Goal: Transaction & Acquisition: Download file/media

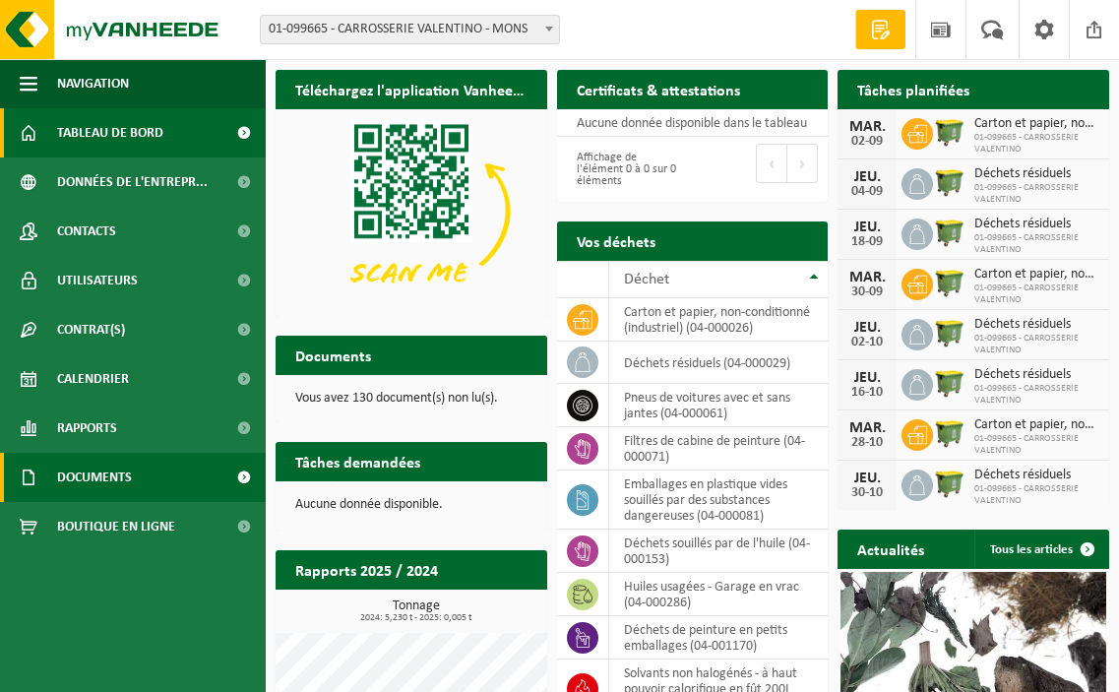
click at [112, 478] on span "Documents" at bounding box center [94, 477] width 75 height 49
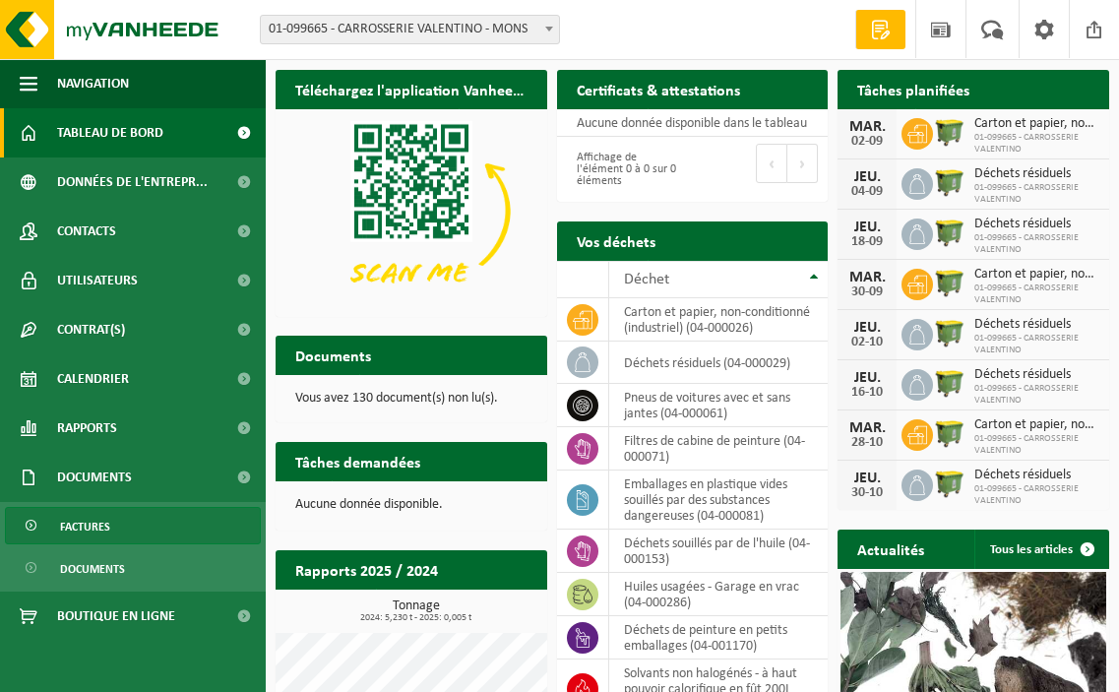
click at [89, 526] on span "Factures" at bounding box center [85, 526] width 50 height 37
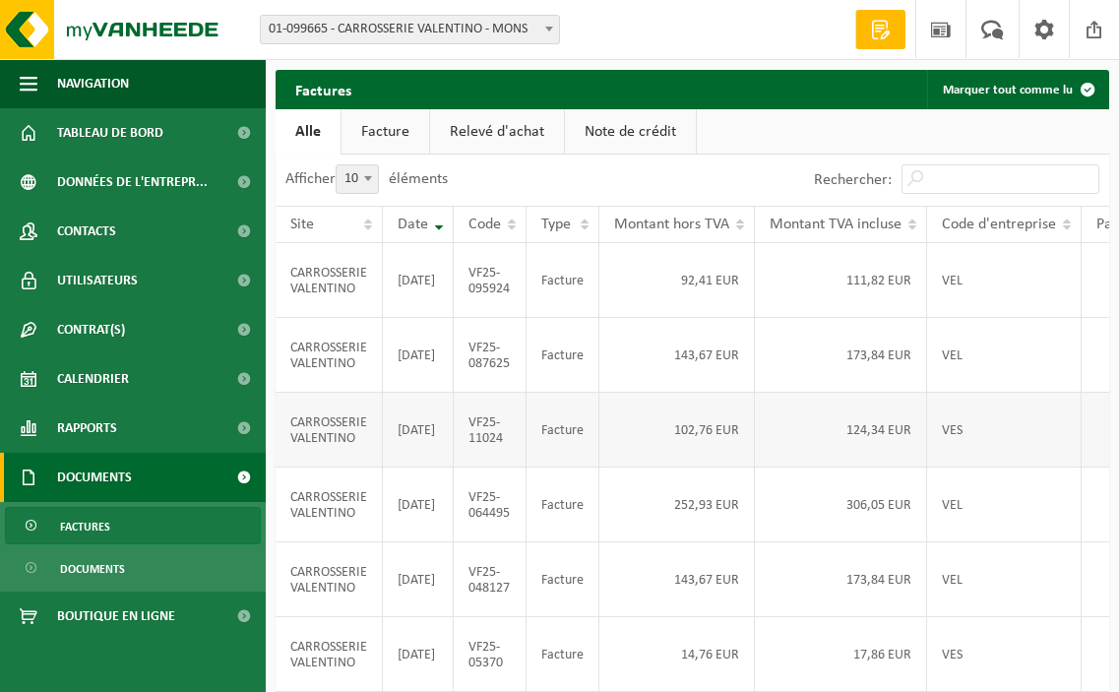
click at [863, 468] on td "124,34 EUR" at bounding box center [841, 430] width 172 height 75
drag, startPoint x: 908, startPoint y: 458, endPoint x: 782, endPoint y: 460, distance: 126.0
click at [782, 460] on td "124,34 EUR" at bounding box center [841, 430] width 172 height 75
click at [700, 463] on td "102,76 EUR" at bounding box center [677, 430] width 156 height 75
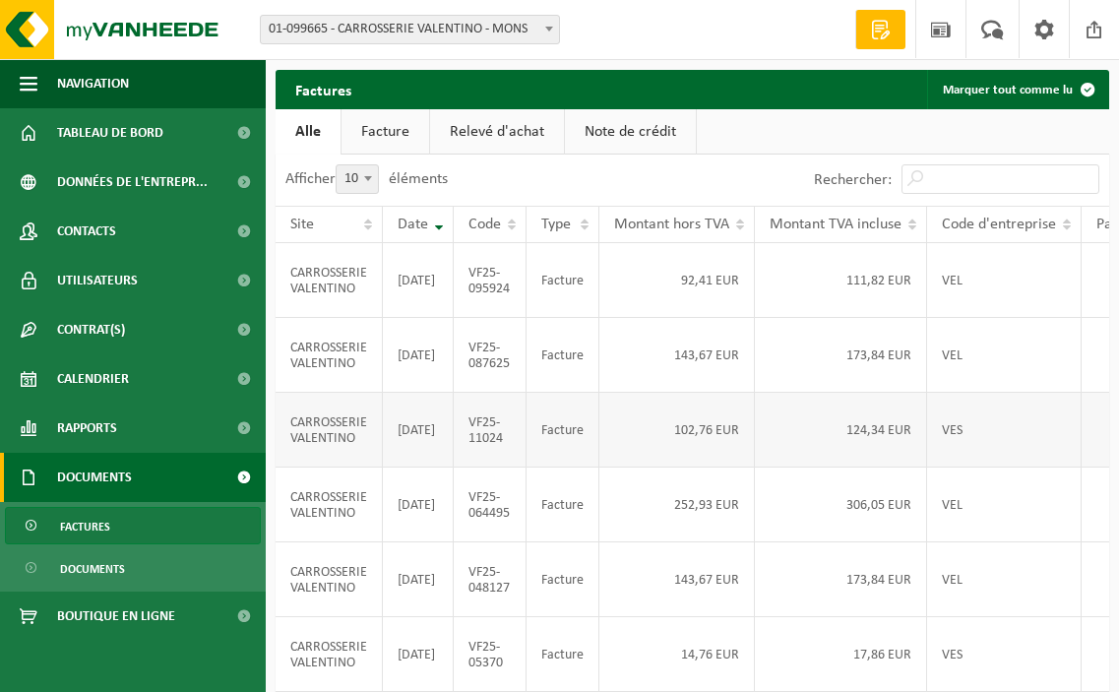
drag, startPoint x: 338, startPoint y: 478, endPoint x: 601, endPoint y: 475, distance: 263.8
click at [345, 468] on td "CARROSSERIE VALENTINO" at bounding box center [329, 430] width 107 height 75
click at [685, 468] on td "102,76 EUR" at bounding box center [677, 430] width 156 height 75
click at [925, 468] on td "124,34 EUR" at bounding box center [841, 430] width 172 height 75
click at [375, 467] on td "CARROSSERIE VALENTINO" at bounding box center [329, 430] width 107 height 75
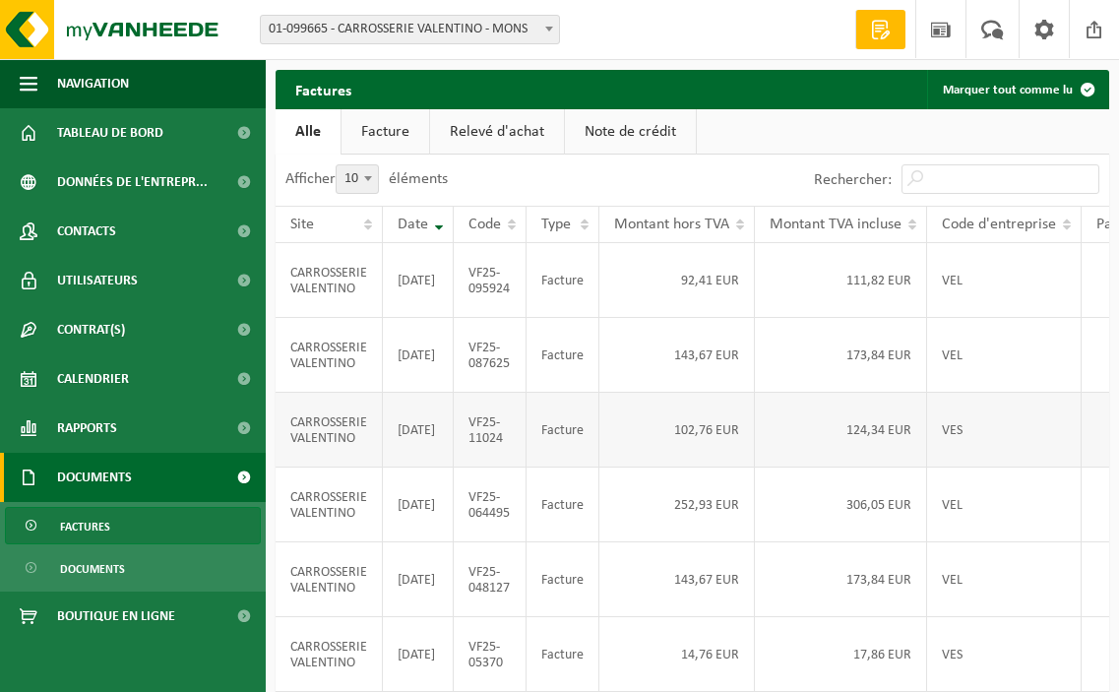
click at [882, 465] on td "124,34 EUR" at bounding box center [841, 430] width 172 height 75
drag, startPoint x: 1013, startPoint y: 473, endPoint x: 405, endPoint y: 466, distance: 608.4
click at [405, 466] on tr "CARROSSERIE VALENTINO 2025-06-30 VF25-11024 Facture 102,76 EUR 124,34 EUR VES T…" at bounding box center [832, 430] width 1112 height 75
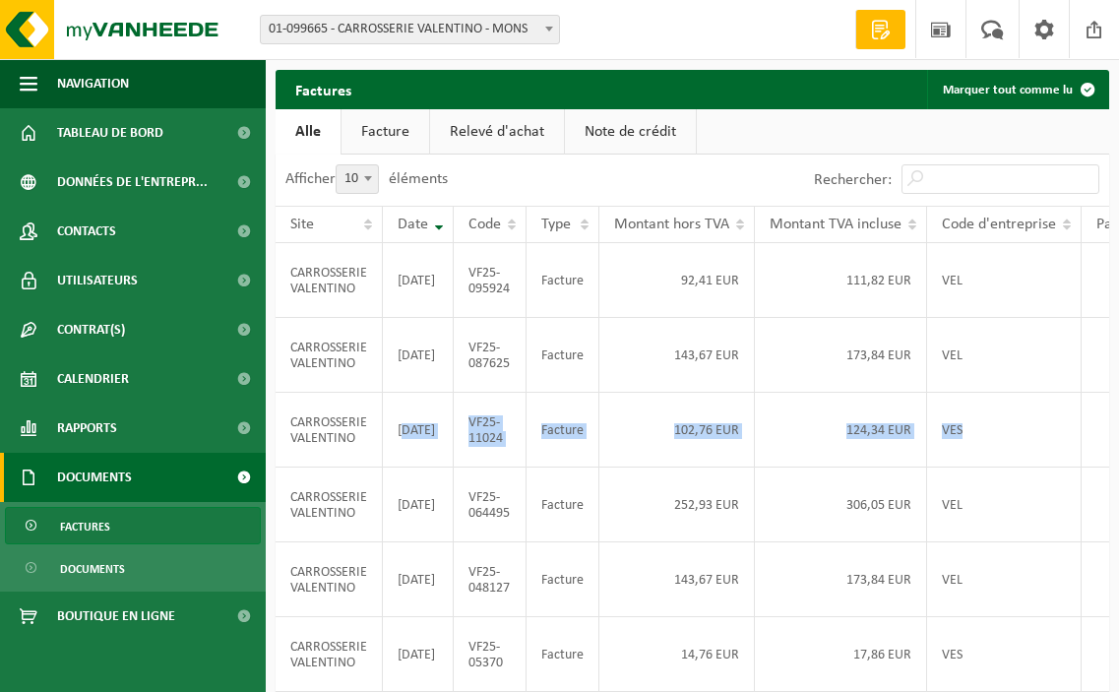
click at [377, 140] on link "Facture" at bounding box center [386, 131] width 88 height 45
click at [997, 468] on td "VES" at bounding box center [1004, 430] width 155 height 75
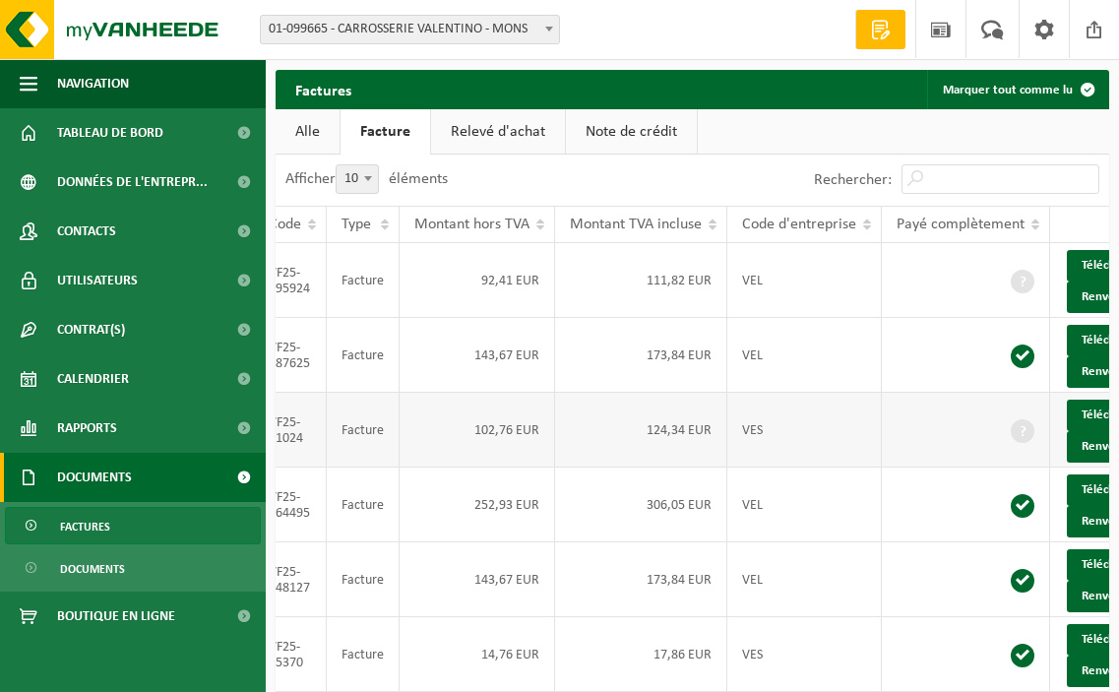
scroll to position [0, 230]
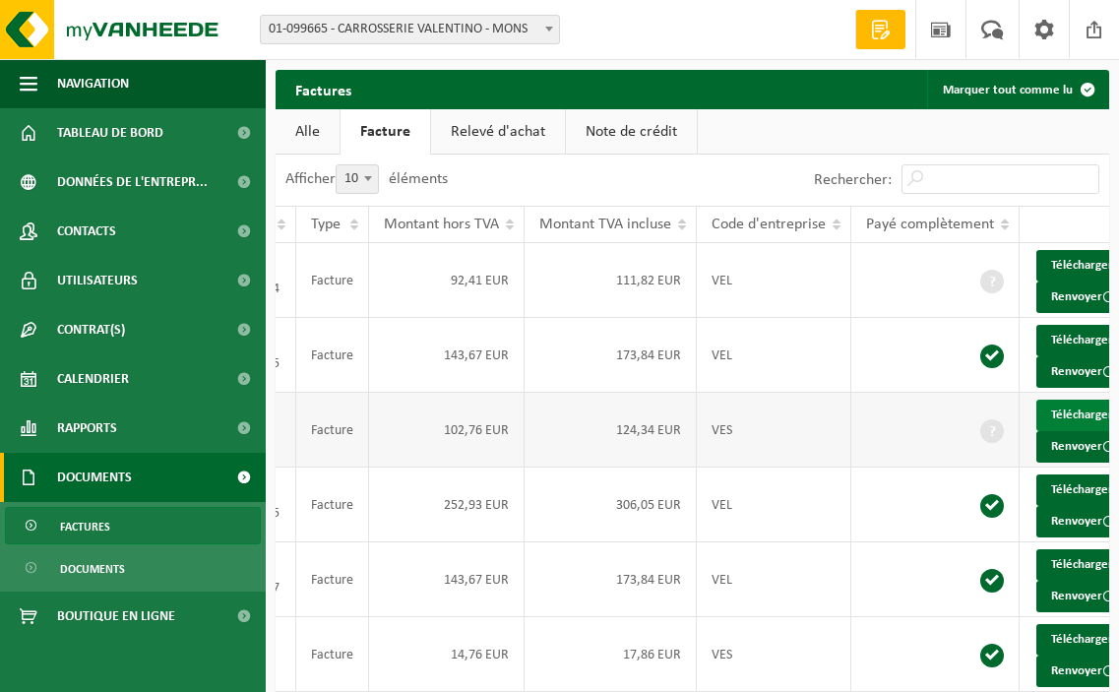
click at [1091, 431] on link "Télécharger" at bounding box center [1089, 416] width 104 height 32
